Goal: Task Accomplishment & Management: Use online tool/utility

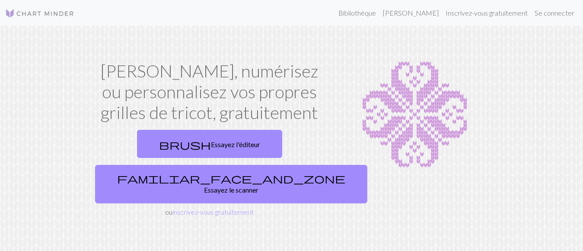
click at [493, 63] on div at bounding box center [415, 139] width 164 height 157
click at [563, 15] on font "Se connecter" at bounding box center [555, 13] width 40 height 8
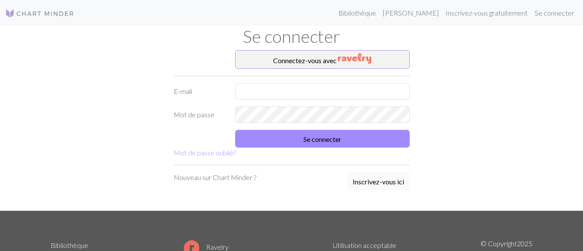
click at [368, 181] on font "Inscrivez-vous ici" at bounding box center [378, 181] width 51 height 8
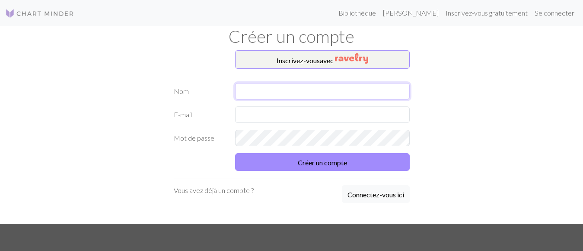
click at [253, 89] on input "text" at bounding box center [322, 91] width 175 height 16
type input "BAIN"
click at [262, 113] on input "text" at bounding box center [322, 114] width 175 height 16
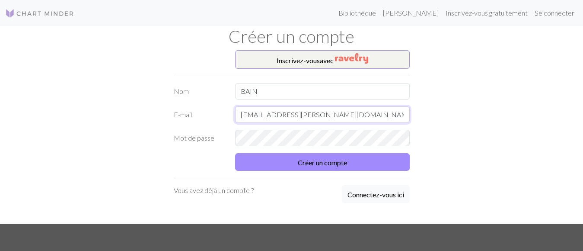
type input "bain.kristine@orange.fr"
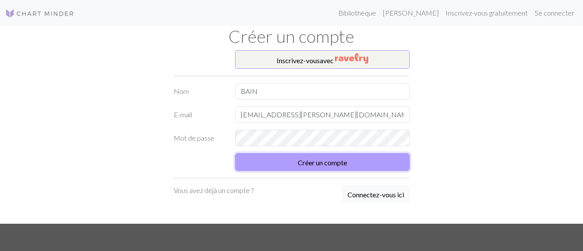
click at [318, 162] on font "Créer un compte" at bounding box center [322, 162] width 49 height 8
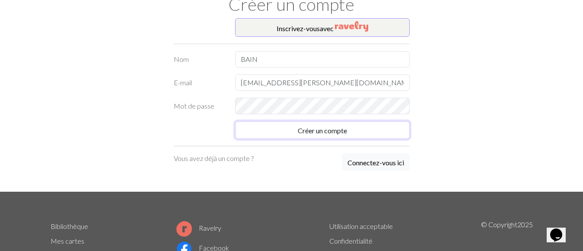
scroll to position [20, 0]
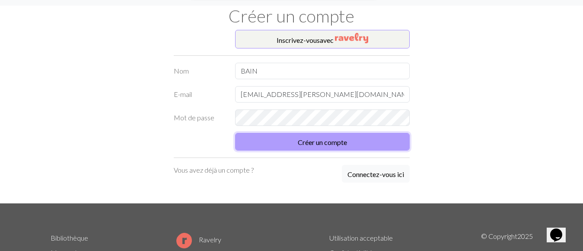
click at [321, 143] on font "Créer un compte" at bounding box center [322, 142] width 49 height 8
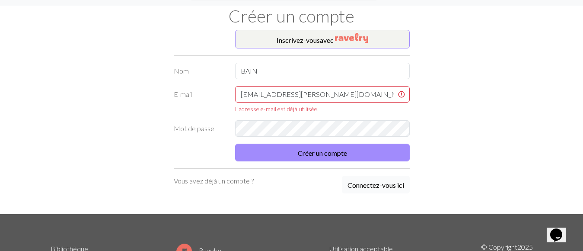
click at [358, 186] on font "Connectez-vous ici" at bounding box center [376, 185] width 57 height 8
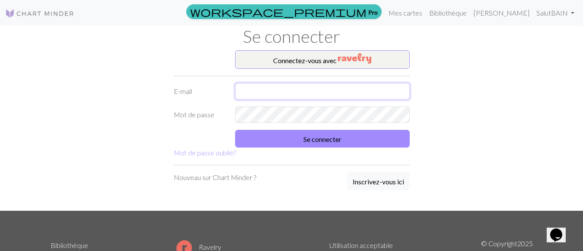
click at [250, 93] on input "text" at bounding box center [322, 91] width 175 height 16
type input "bain.kristine@orange.fr"
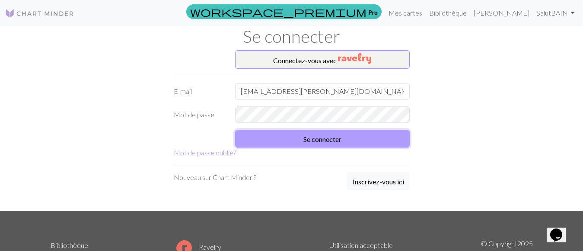
click at [320, 140] on font "Se connecter" at bounding box center [323, 139] width 38 height 8
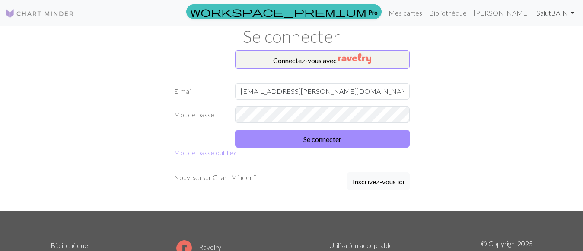
click at [542, 14] on font "Salut" at bounding box center [544, 13] width 15 height 8
click at [539, 41] on font "Paramètres du compte" at bounding box center [533, 36] width 69 height 8
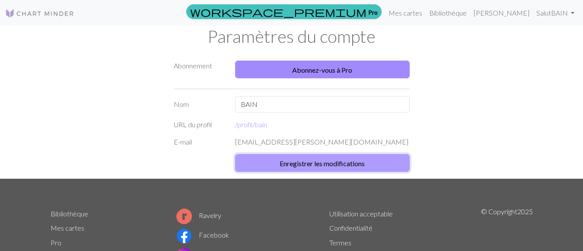
click at [299, 164] on font "Enregistrer les modifications" at bounding box center [322, 163] width 85 height 8
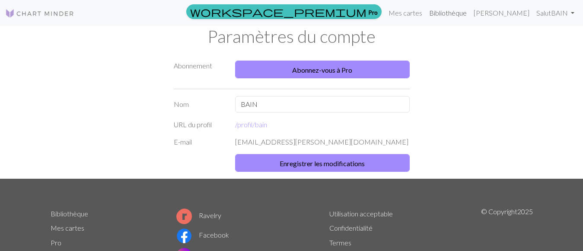
click at [467, 13] on font "Bibliothèque" at bounding box center [448, 13] width 38 height 8
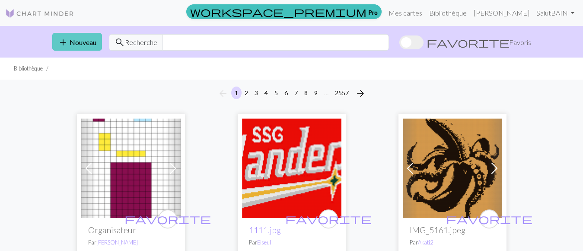
click at [85, 42] on font "Nouveau" at bounding box center [83, 42] width 27 height 8
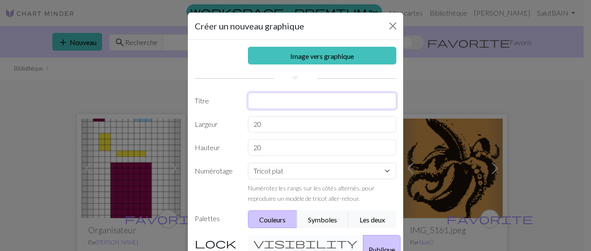
click at [257, 102] on input "text" at bounding box center [322, 101] width 149 height 16
type input "bib"
click at [382, 170] on select "Tricot plat Tricoter en rond Tricot en dentelle Point de croix" at bounding box center [322, 171] width 149 height 16
click at [394, 155] on div "20" at bounding box center [322, 147] width 159 height 16
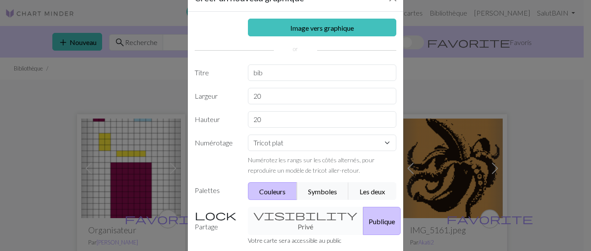
scroll to position [43, 0]
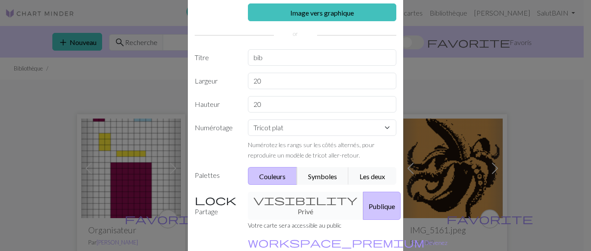
click at [259, 176] on font "Couleurs" at bounding box center [272, 176] width 26 height 8
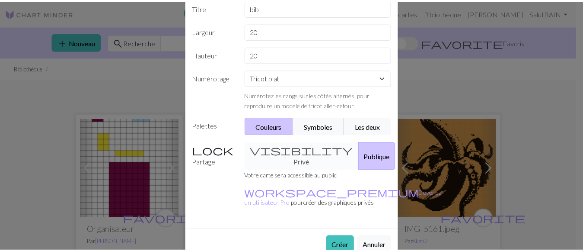
scroll to position [95, 0]
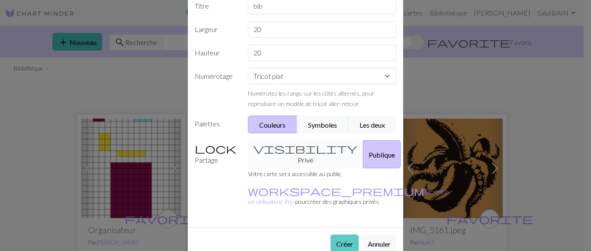
click at [336, 240] on font "Créer" at bounding box center [344, 244] width 17 height 8
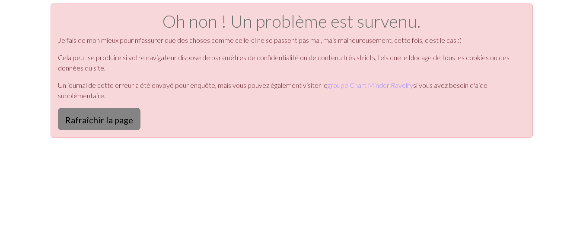
click at [90, 122] on font "Rafraîchir la page" at bounding box center [99, 120] width 68 height 10
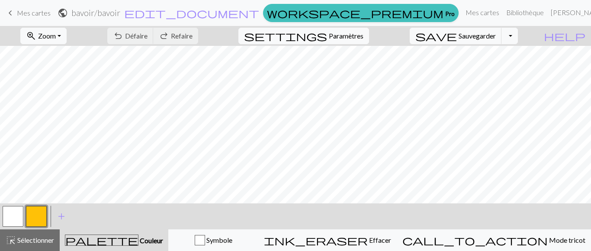
click at [140, 241] on font "Couleur" at bounding box center [151, 240] width 23 height 8
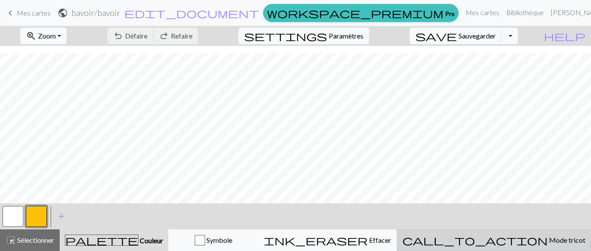
click at [549, 239] on font "Mode tricot" at bounding box center [567, 240] width 36 height 8
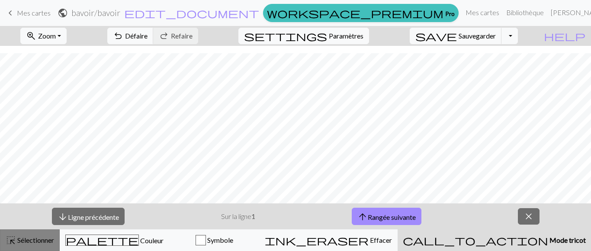
click at [35, 242] on font "Sélectionner" at bounding box center [35, 240] width 37 height 8
click at [20, 237] on font "Sélectionner" at bounding box center [35, 240] width 37 height 8
click at [506, 12] on font "Bibliothèque" at bounding box center [525, 12] width 38 height 8
click at [551, 13] on font "[PERSON_NAME]" at bounding box center [579, 12] width 56 height 8
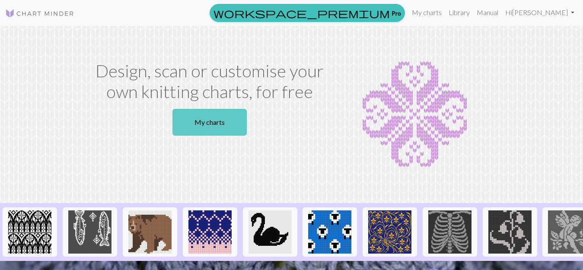
click at [202, 122] on link "My charts" at bounding box center [210, 122] width 74 height 27
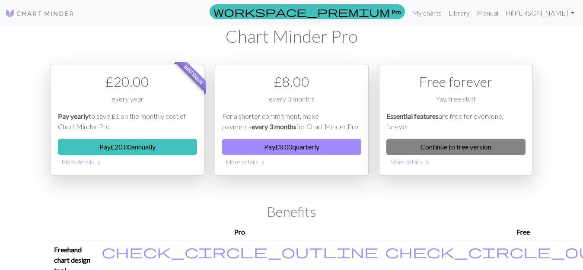
click at [472, 148] on link "Continue to free version" at bounding box center [456, 147] width 139 height 16
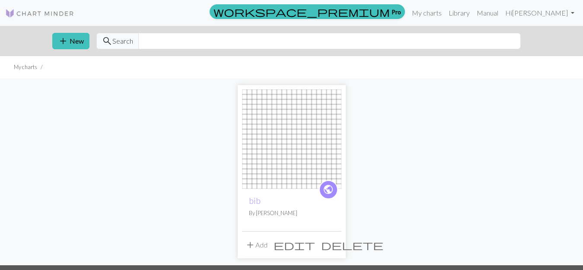
click at [253, 246] on span "add" at bounding box center [250, 245] width 10 height 12
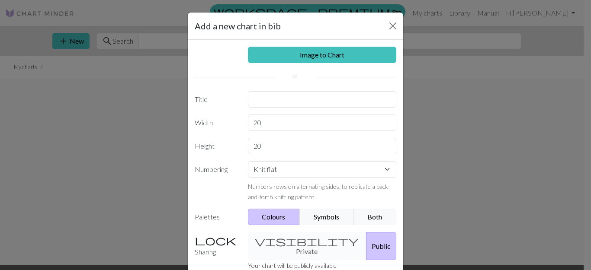
click at [287, 240] on div "visibility Private Public" at bounding box center [322, 246] width 159 height 28
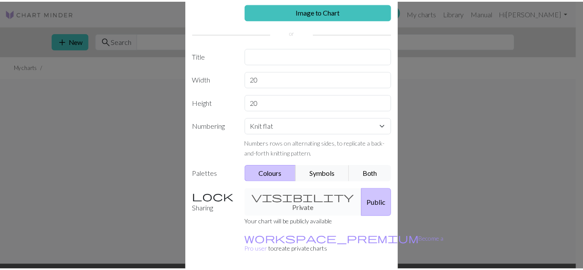
scroll to position [71, 0]
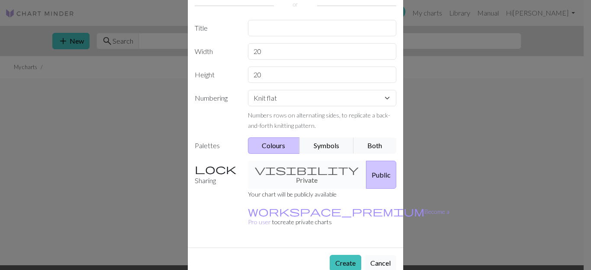
click at [372, 255] on button "Cancel" at bounding box center [381, 263] width 32 height 16
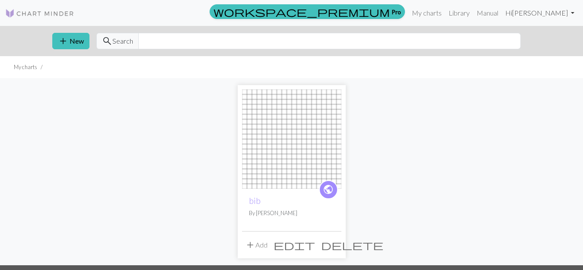
click at [561, 13] on link "Hi BAIN" at bounding box center [540, 12] width 76 height 17
click at [474, 13] on link "Library" at bounding box center [459, 12] width 28 height 17
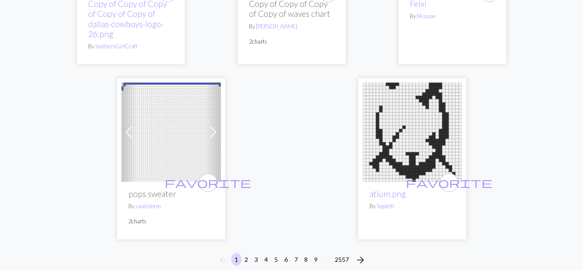
scroll to position [3028, 0]
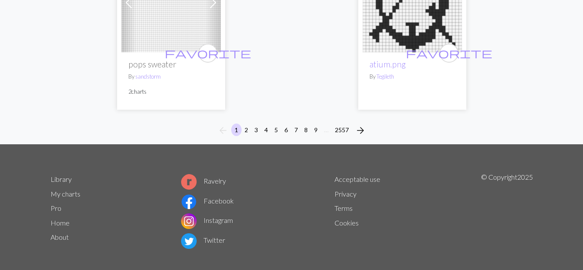
click at [61, 223] on link "Home" at bounding box center [60, 223] width 19 height 8
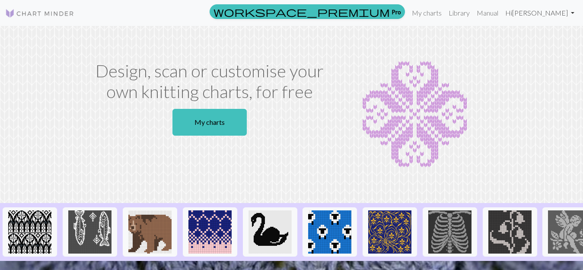
click at [573, 13] on link "Hi BAIN" at bounding box center [540, 12] width 76 height 17
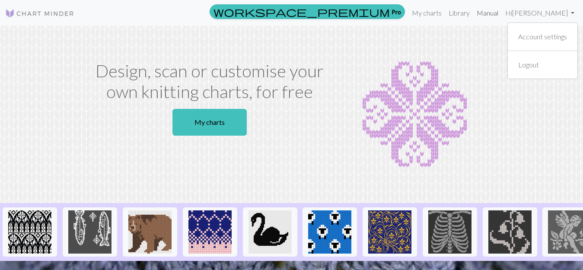
click at [502, 15] on link "Manual" at bounding box center [488, 12] width 29 height 17
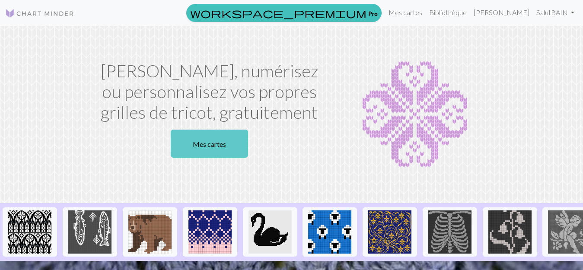
click at [208, 144] on font "Mes cartes" at bounding box center [209, 144] width 33 height 8
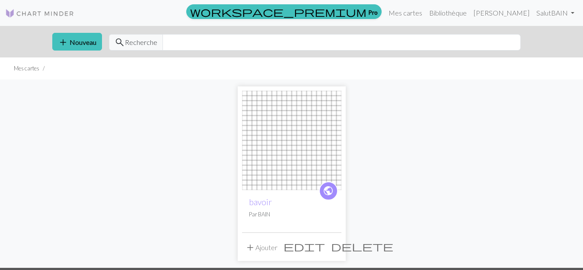
click at [328, 186] on span "public" at bounding box center [328, 190] width 11 height 13
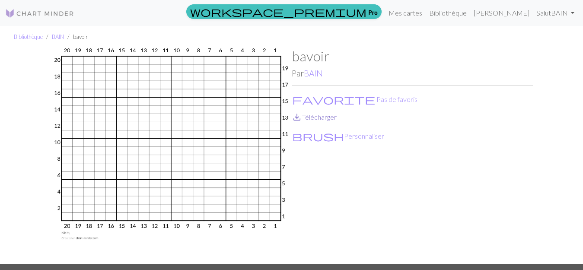
click at [311, 117] on font "Télécharger" at bounding box center [319, 117] width 35 height 8
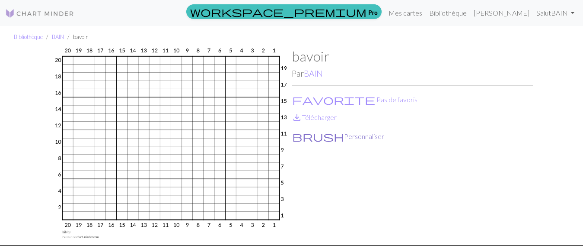
click at [344, 135] on font "Personnaliser" at bounding box center [364, 136] width 40 height 8
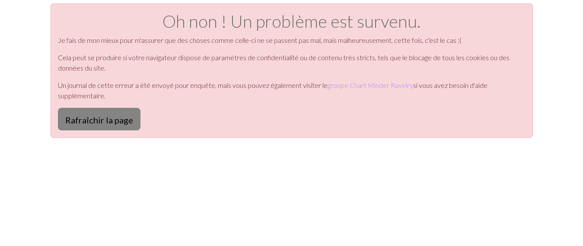
click at [109, 117] on font "Rafraîchir la page" at bounding box center [99, 120] width 68 height 10
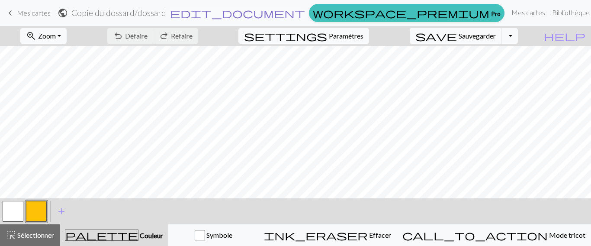
click at [280, 14] on span "edit_document" at bounding box center [237, 13] width 135 height 12
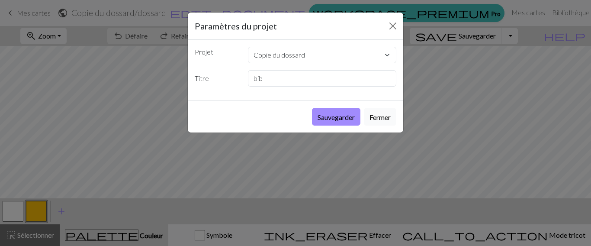
click at [386, 119] on font "Fermer" at bounding box center [379, 117] width 21 height 8
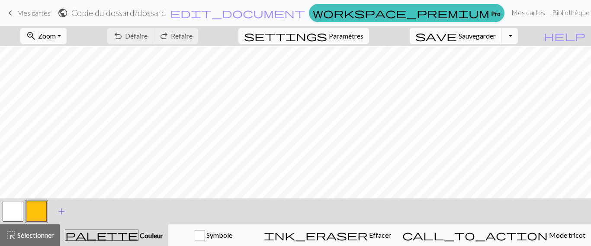
click at [63, 211] on span "add" at bounding box center [61, 211] width 10 height 12
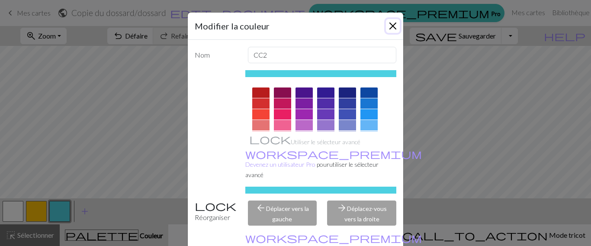
click at [388, 24] on button "Fermer" at bounding box center [393, 26] width 14 height 14
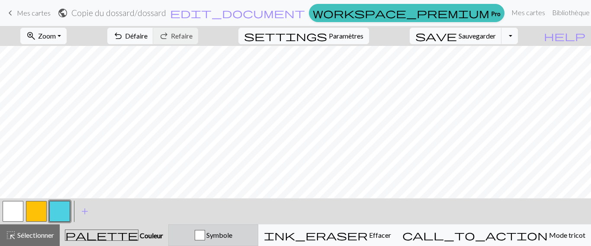
click at [232, 236] on font "Symbole" at bounding box center [219, 235] width 26 height 8
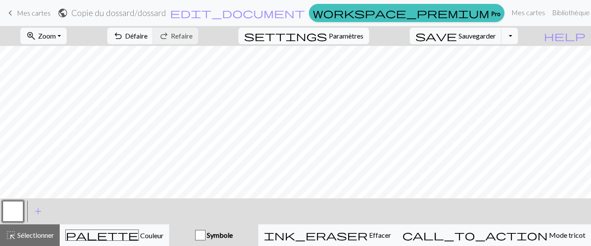
click at [349, 36] on font "Paramètres" at bounding box center [346, 36] width 35 height 8
select select "aran"
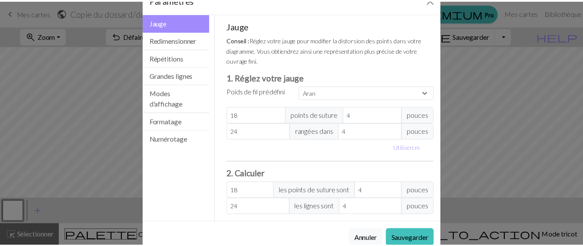
scroll to position [47, 0]
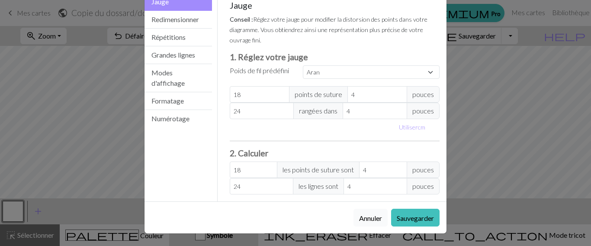
click at [371, 219] on font "Annuler" at bounding box center [370, 218] width 23 height 8
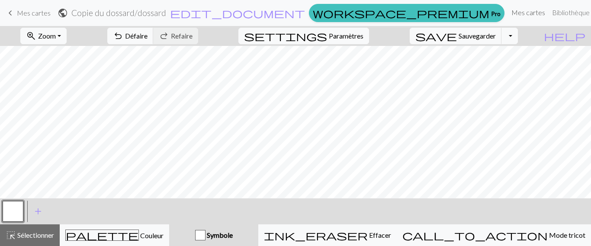
click at [511, 14] on font "Mes cartes" at bounding box center [528, 12] width 34 height 8
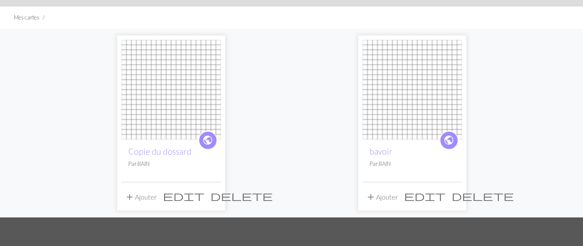
scroll to position [43, 0]
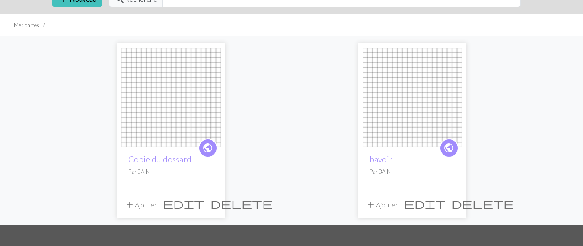
click at [154, 101] on img at bounding box center [171, 97] width 99 height 99
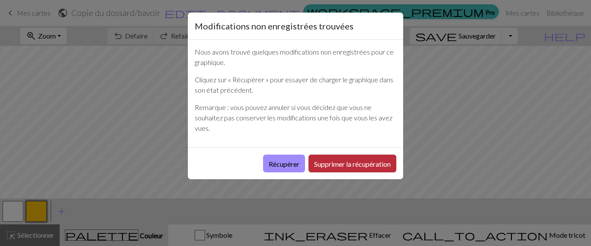
click at [349, 160] on font "Supprimer la récupération" at bounding box center [352, 164] width 77 height 8
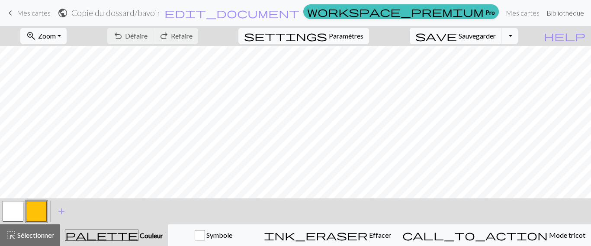
click at [546, 12] on font "Bibliothèque" at bounding box center [565, 13] width 38 height 8
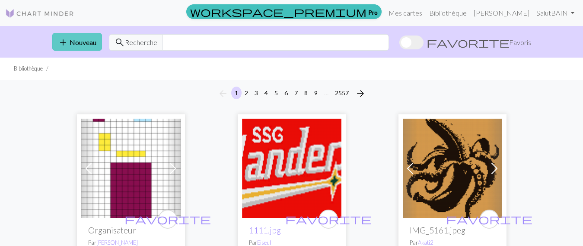
click at [87, 43] on font "Nouveau" at bounding box center [83, 42] width 27 height 8
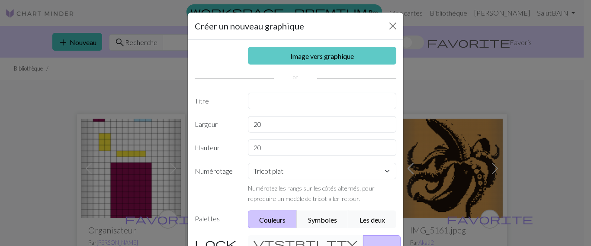
click at [308, 58] on font "Image vers graphique" at bounding box center [322, 56] width 64 height 8
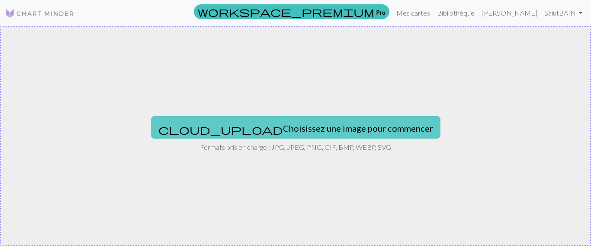
click at [289, 128] on font "Choisissez une image pour commencer" at bounding box center [358, 128] width 150 height 10
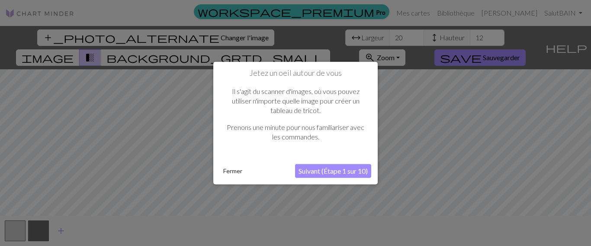
click at [322, 172] on font "Suivant (Étape 1 sur 10)" at bounding box center [332, 170] width 69 height 8
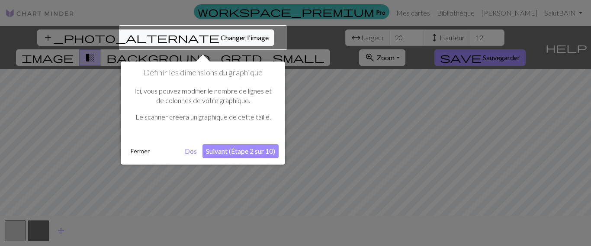
click at [227, 150] on font "Suivant (Étape 2 sur 10)" at bounding box center [240, 151] width 69 height 8
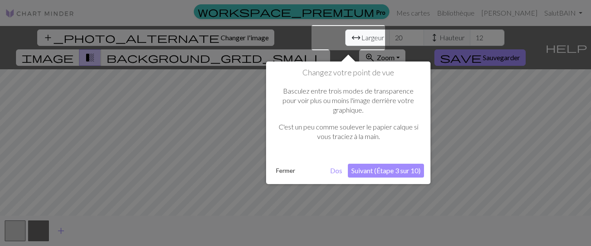
click at [371, 40] on div at bounding box center [348, 37] width 74 height 25
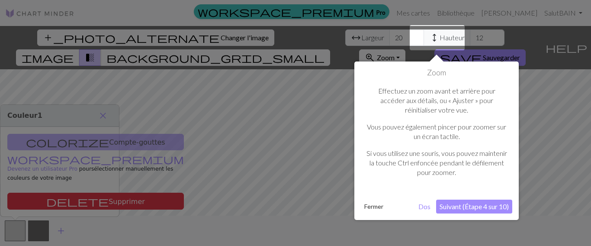
click at [350, 40] on div at bounding box center [295, 123] width 591 height 246
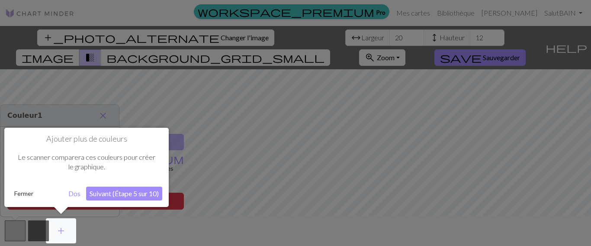
click at [325, 38] on div at bounding box center [295, 123] width 591 height 246
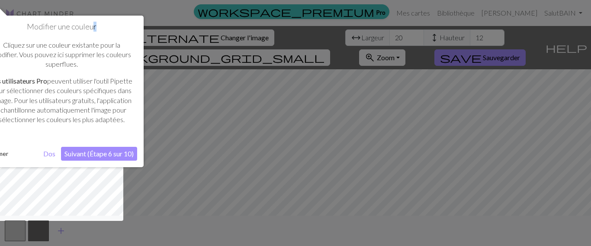
drag, startPoint x: 92, startPoint y: 30, endPoint x: 115, endPoint y: 30, distance: 22.9
click at [115, 30] on h1 "Modifier une couleur" at bounding box center [61, 27] width 151 height 10
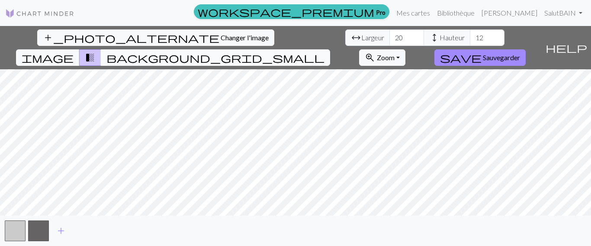
click at [324, 51] on span "background_grid_small" at bounding box center [215, 57] width 218 height 12
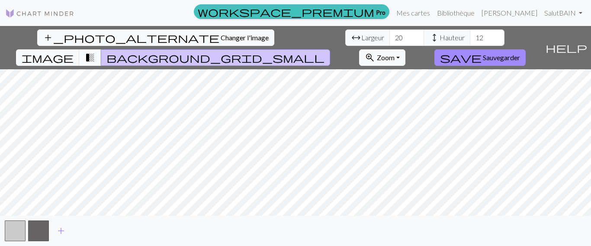
click at [95, 51] on span "transition_fade" at bounding box center [90, 57] width 10 height 12
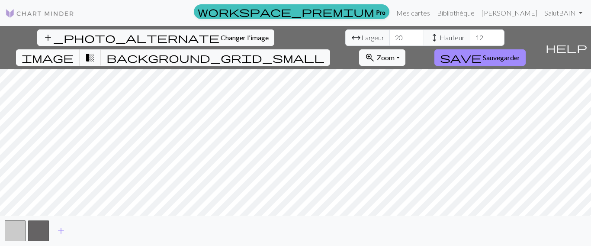
click at [74, 51] on span "image" at bounding box center [48, 57] width 52 height 12
click at [432, 215] on div "add_photo_alternate Changer l'image arrow_range Largeur 20 height Hauteur 12 im…" at bounding box center [295, 136] width 591 height 220
click at [434, 217] on div "add_photo_alternate Changer l'image arrow_range Largeur 20 height Hauteur 12 im…" at bounding box center [295, 136] width 591 height 220
click at [95, 51] on span "transition_fade" at bounding box center [90, 57] width 10 height 12
click at [394, 53] on font "Zoom" at bounding box center [386, 57] width 18 height 8
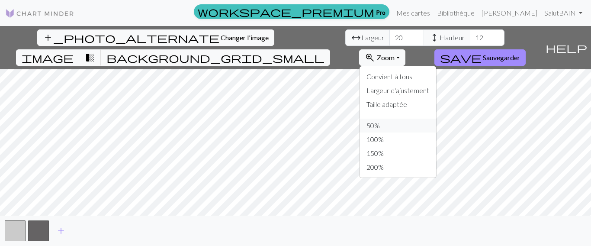
click at [380, 121] on font "50%" at bounding box center [372, 125] width 13 height 8
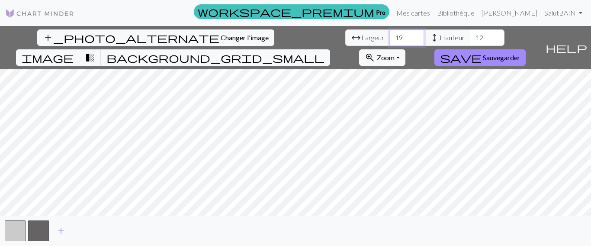
click at [389, 40] on input "19" at bounding box center [406, 37] width 35 height 16
click at [389, 40] on input "18" at bounding box center [406, 37] width 35 height 16
click at [389, 40] on input "17" at bounding box center [406, 37] width 35 height 16
click at [389, 40] on input "16" at bounding box center [406, 37] width 35 height 16
click at [389, 40] on input "15" at bounding box center [406, 37] width 35 height 16
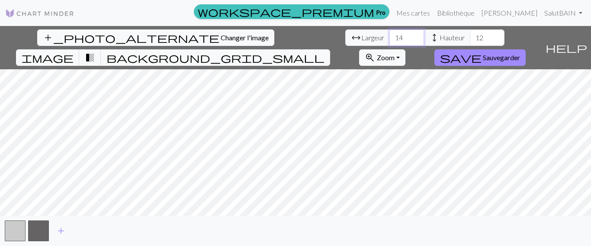
click at [389, 40] on input "14" at bounding box center [406, 37] width 35 height 16
type input "13"
click at [389, 40] on input "13" at bounding box center [406, 37] width 35 height 16
click at [470, 41] on input "11" at bounding box center [487, 37] width 35 height 16
click at [470, 41] on input "10" at bounding box center [487, 37] width 35 height 16
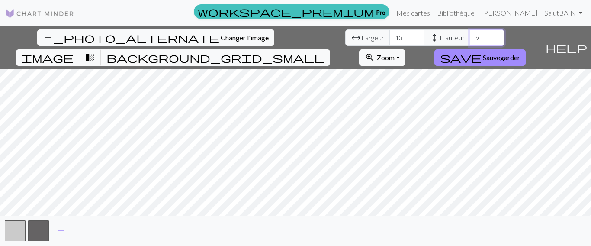
click at [470, 41] on input "9" at bounding box center [487, 37] width 35 height 16
type input "8"
click at [470, 41] on input "8" at bounding box center [487, 37] width 35 height 16
click at [324, 51] on span "background_grid_small" at bounding box center [215, 57] width 218 height 12
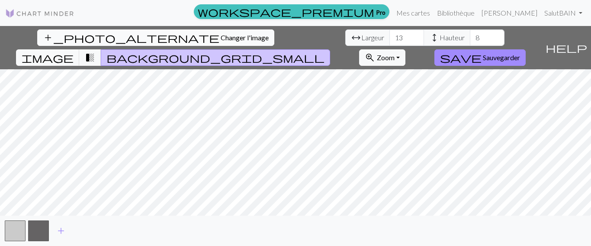
click at [221, 38] on font "Changer l'image" at bounding box center [245, 37] width 48 height 8
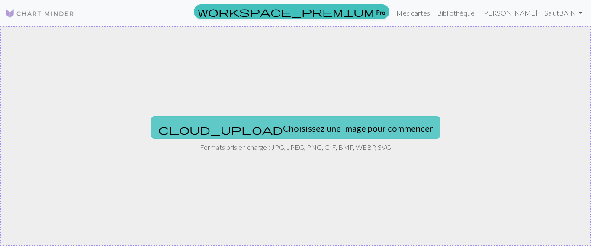
click at [298, 128] on font "Choisissez une image pour commencer" at bounding box center [358, 128] width 150 height 10
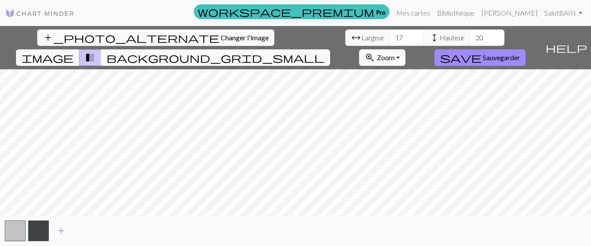
click at [364, 48] on div "add_photo_alternate Changer l'image arrow_range Largeur 17 height Hauteur 20 im…" at bounding box center [295, 136] width 591 height 220
click at [370, 226] on div "add_photo_alternate Changer l'image arrow_range Largeur 17 height Hauteur 20 im…" at bounding box center [295, 136] width 591 height 220
click at [430, 13] on font "Mes cartes" at bounding box center [413, 13] width 34 height 8
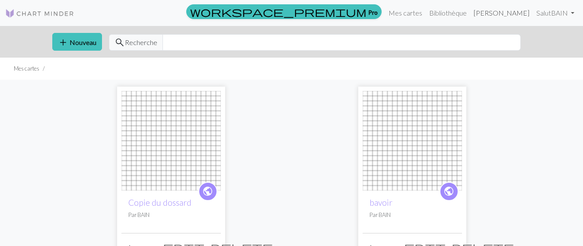
click at [521, 14] on font "[PERSON_NAME]" at bounding box center [502, 13] width 56 height 8
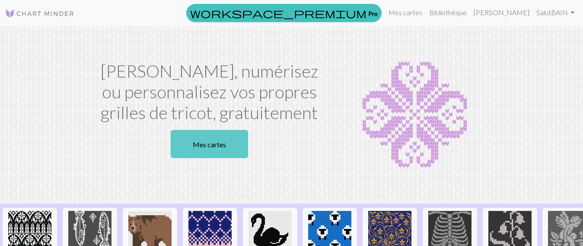
click at [213, 145] on font "Mes cartes" at bounding box center [209, 144] width 33 height 8
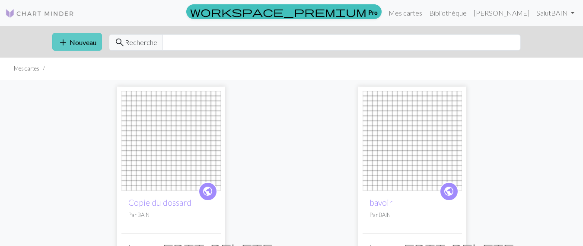
click at [74, 40] on font "Nouveau" at bounding box center [83, 42] width 27 height 8
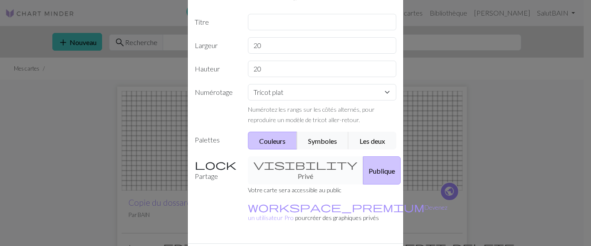
scroll to position [87, 0]
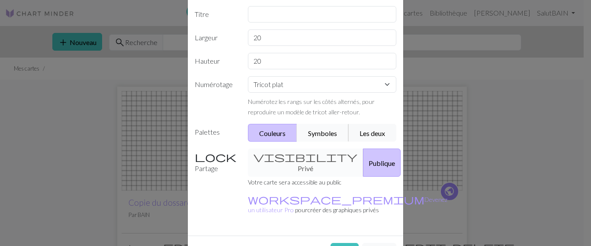
click at [316, 135] on font "Symboles" at bounding box center [322, 133] width 29 height 8
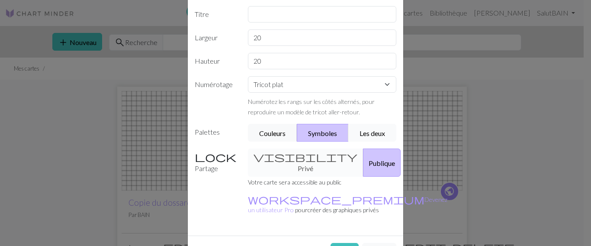
click at [373, 133] on font "Les deux" at bounding box center [372, 133] width 26 height 8
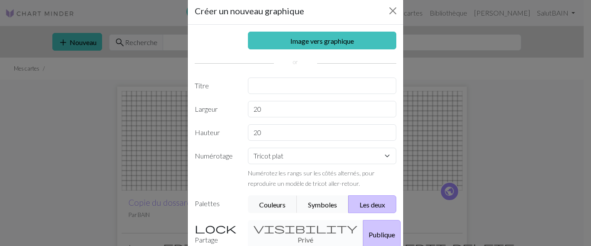
scroll to position [0, 0]
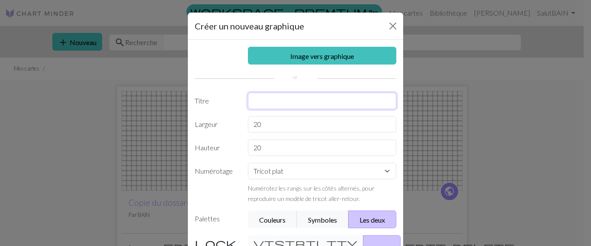
click at [270, 102] on input "text" at bounding box center [322, 101] width 149 height 16
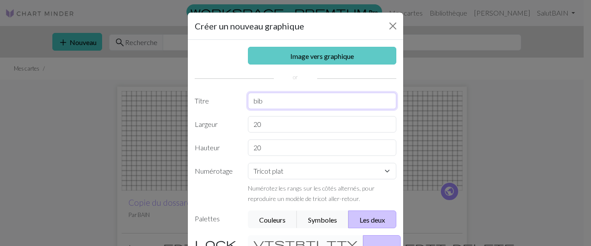
type input "bib"
click at [326, 55] on font "Image vers graphique" at bounding box center [322, 56] width 64 height 8
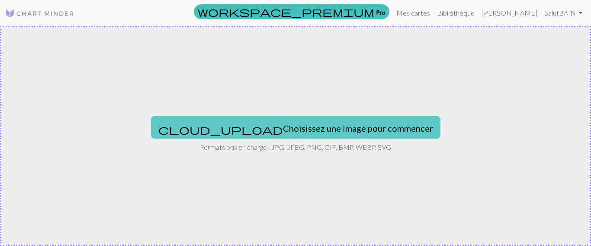
click at [302, 128] on font "Choisissez une image pour commencer" at bounding box center [358, 128] width 150 height 10
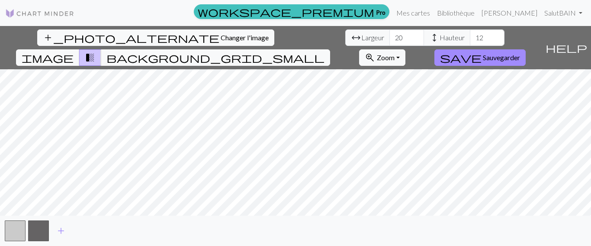
click at [295, 217] on div "add_photo_alternate Changer l'image arrow_range Largeur 20 height Hauteur 12 im…" at bounding box center [295, 136] width 591 height 220
click at [324, 51] on span "background_grid_small" at bounding box center [215, 57] width 218 height 12
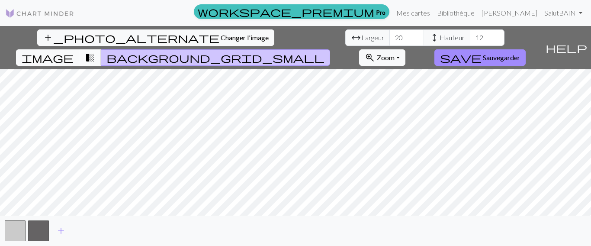
click at [95, 51] on span "transition_fade" at bounding box center [90, 57] width 10 height 12
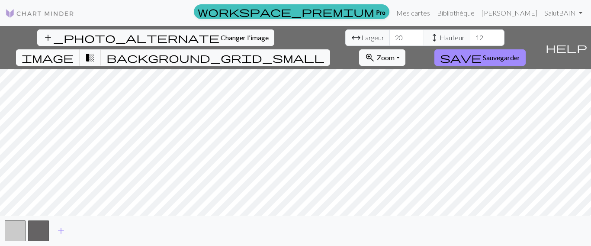
click at [74, 51] on span "image" at bounding box center [48, 57] width 52 height 12
click at [581, 12] on link "Salut BAIN" at bounding box center [563, 12] width 45 height 17
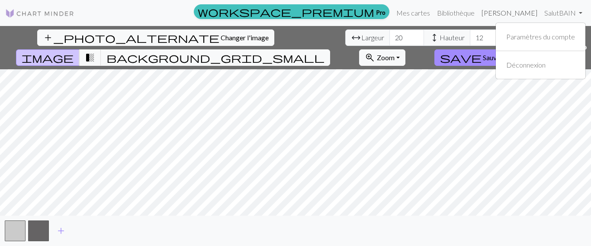
click at [529, 14] on font "[PERSON_NAME]" at bounding box center [509, 13] width 56 height 8
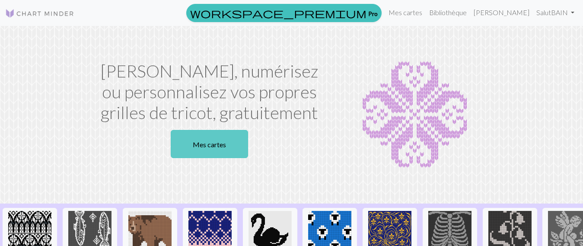
click at [212, 143] on font "Mes cartes" at bounding box center [209, 144] width 33 height 8
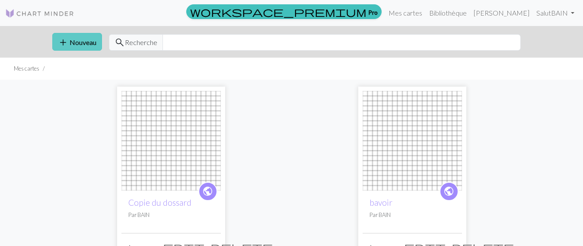
click at [78, 41] on font "Nouveau" at bounding box center [83, 42] width 27 height 8
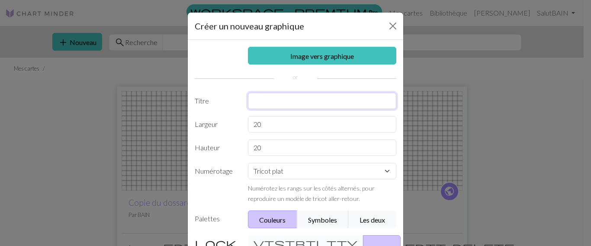
click at [263, 99] on input "text" at bounding box center [322, 101] width 149 height 16
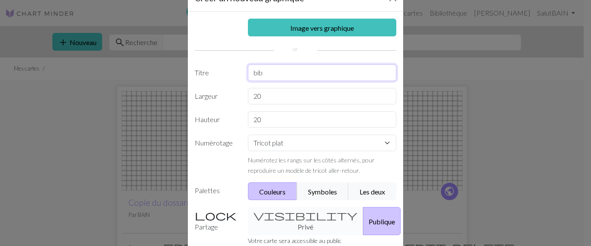
scroll to position [43, 0]
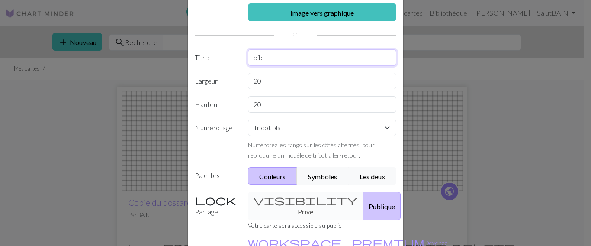
type input "bib"
click at [250, 81] on input "20" at bounding box center [322, 81] width 149 height 16
type input "50"
click at [250, 101] on input "20" at bounding box center [322, 104] width 149 height 16
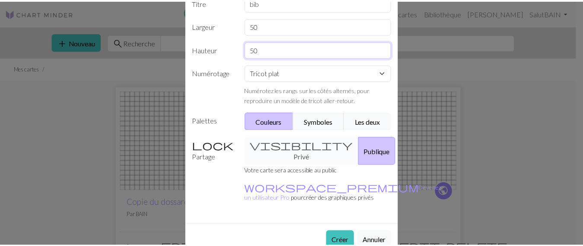
scroll to position [100, 0]
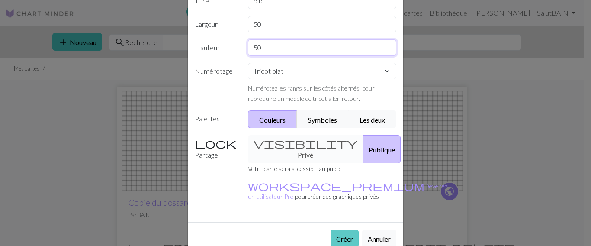
type input "50"
click at [339, 234] on font "Créer" at bounding box center [344, 238] width 17 height 8
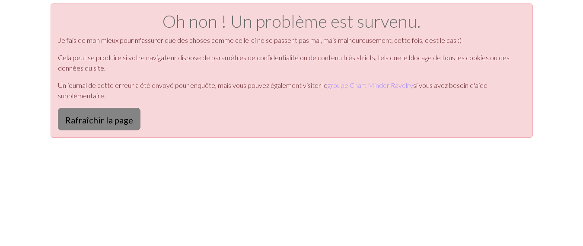
click at [100, 120] on font "Rafraîchir la page" at bounding box center [99, 120] width 68 height 10
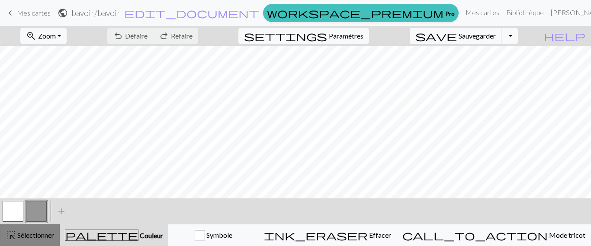
click at [38, 234] on font "Sélectionner" at bounding box center [35, 235] width 37 height 8
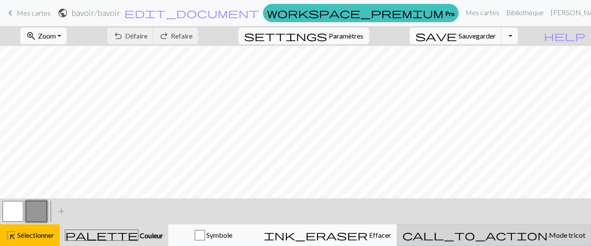
click at [549, 234] on font "Mode tricot" at bounding box center [567, 235] width 36 height 8
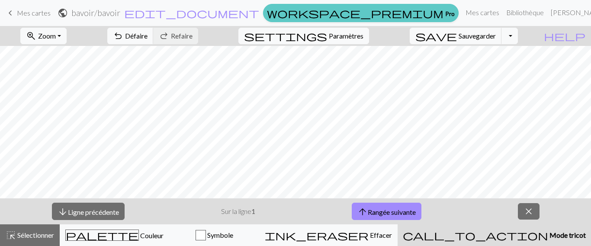
click at [407, 16] on span "workspace_premium" at bounding box center [355, 13] width 176 height 12
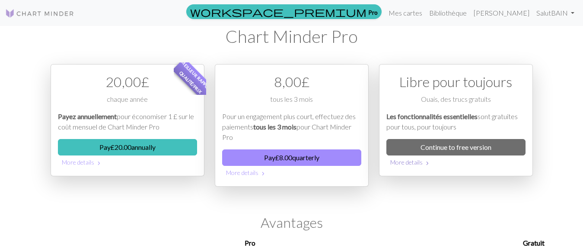
click at [405, 162] on button "More details chevron_right" at bounding box center [456, 161] width 139 height 13
